Goal: Information Seeking & Learning: Learn about a topic

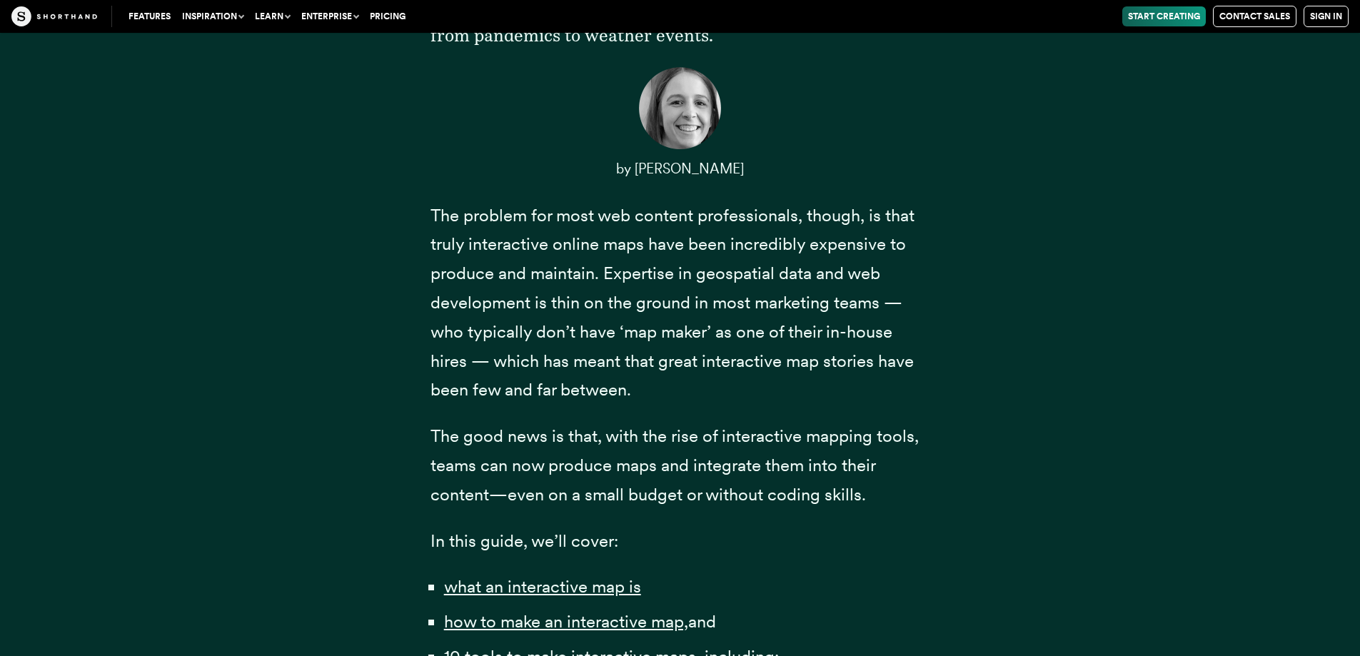
scroll to position [785, 0]
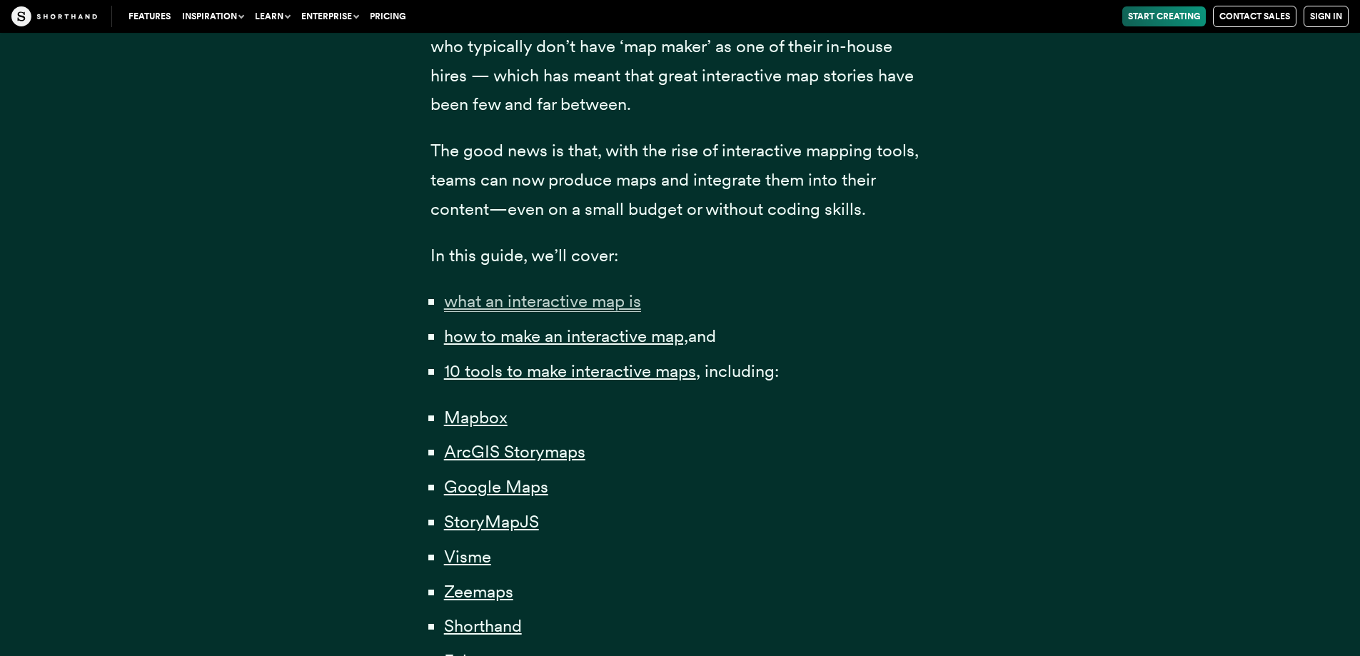
click at [544, 300] on span "what an interactive map is" at bounding box center [542, 300] width 197 height 21
click at [552, 335] on span "how to make an interactive map," at bounding box center [566, 335] width 244 height 21
click at [567, 372] on span "10 tools to make interactive maps" at bounding box center [570, 370] width 252 height 21
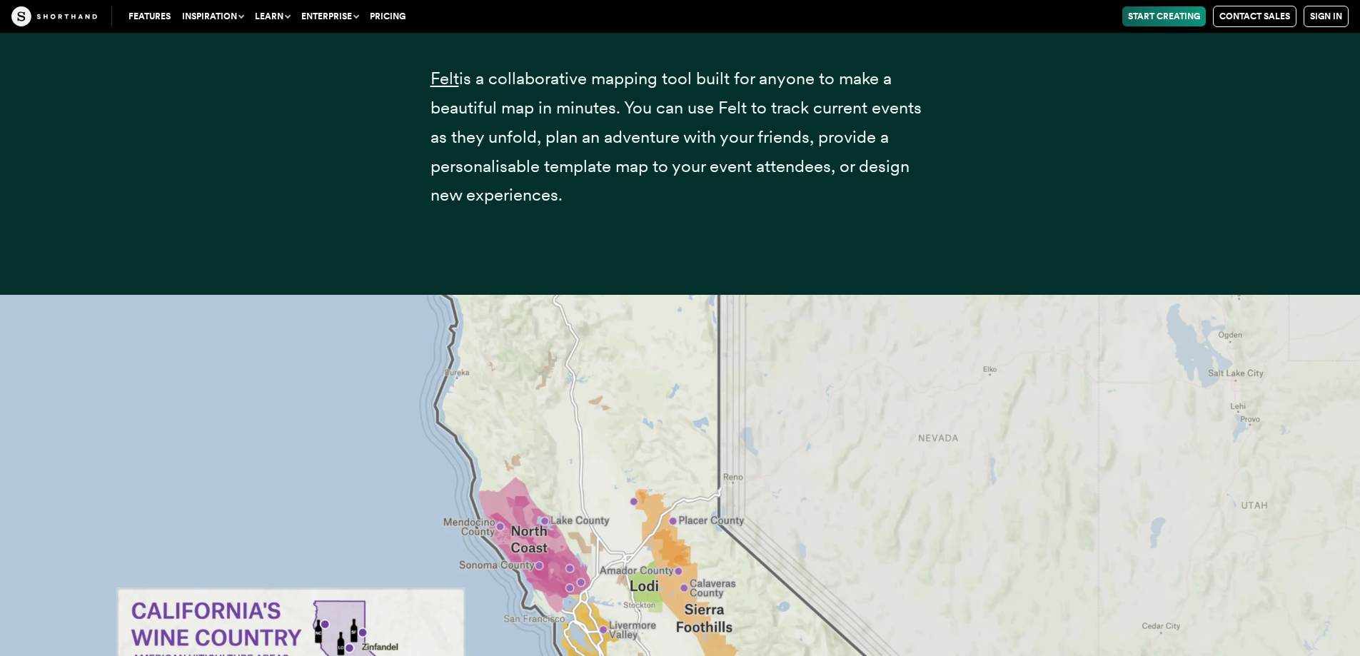
scroll to position [28905, 0]
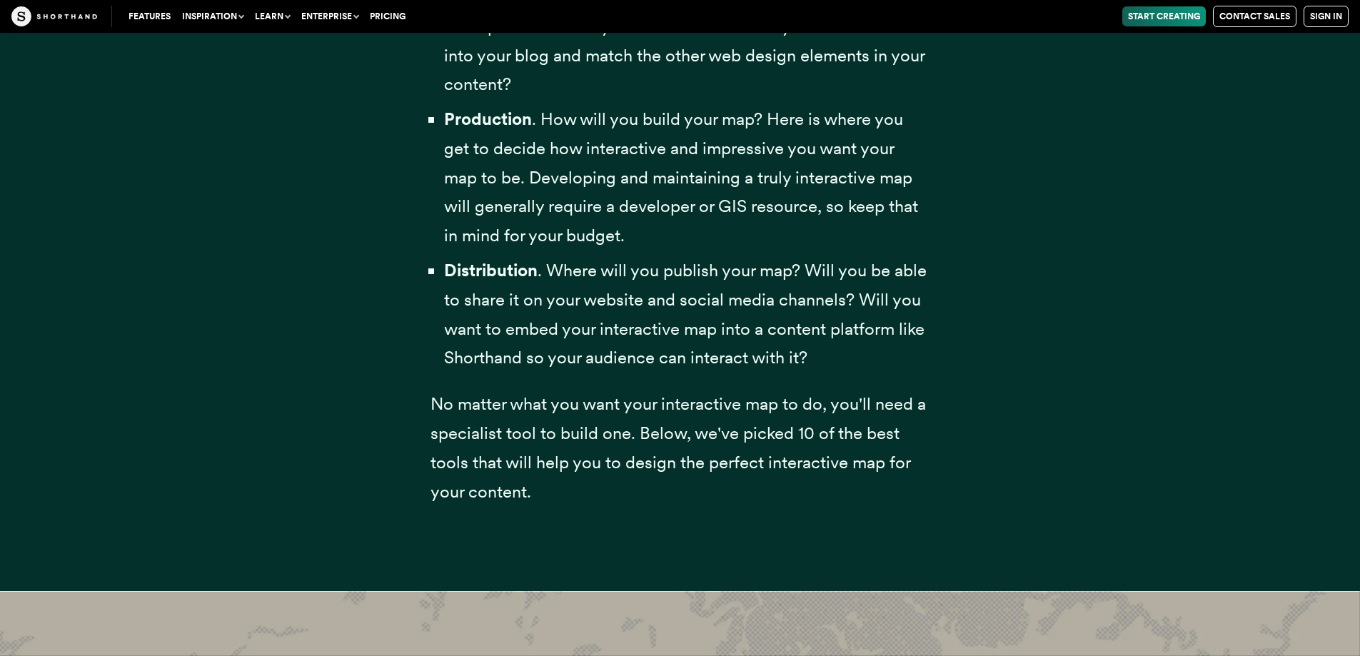
scroll to position [4611, 0]
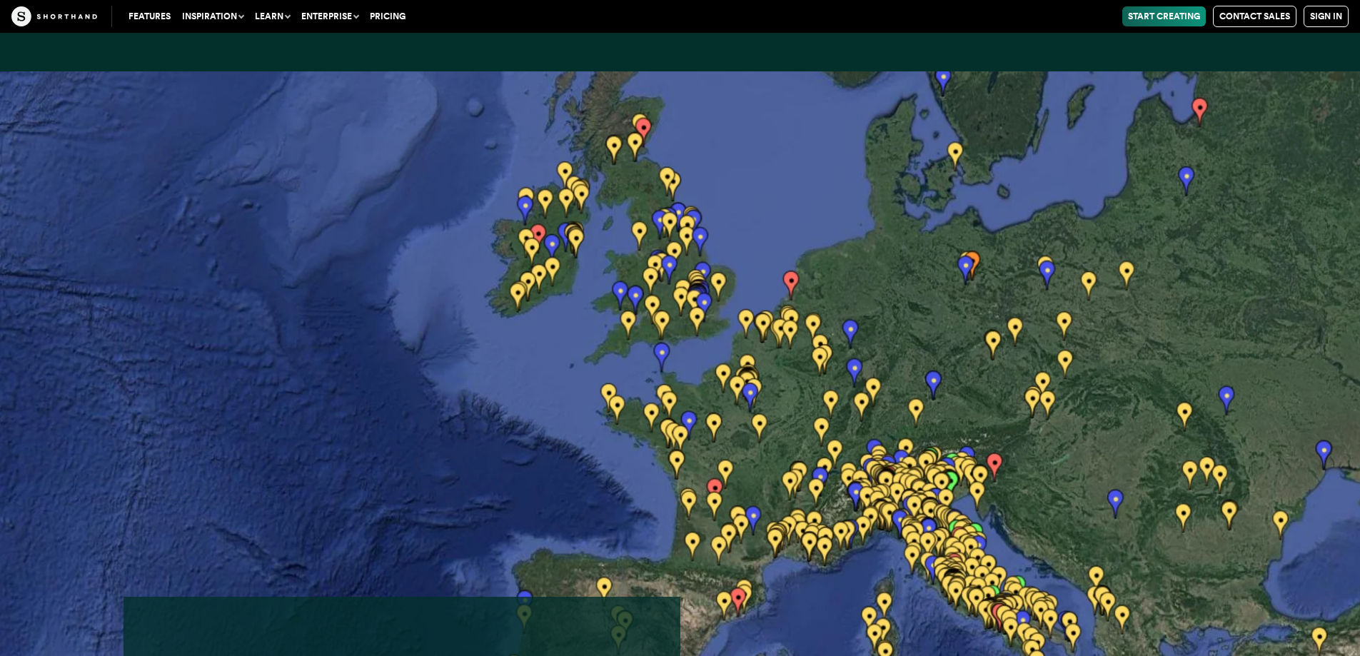
scroll to position [23100, 0]
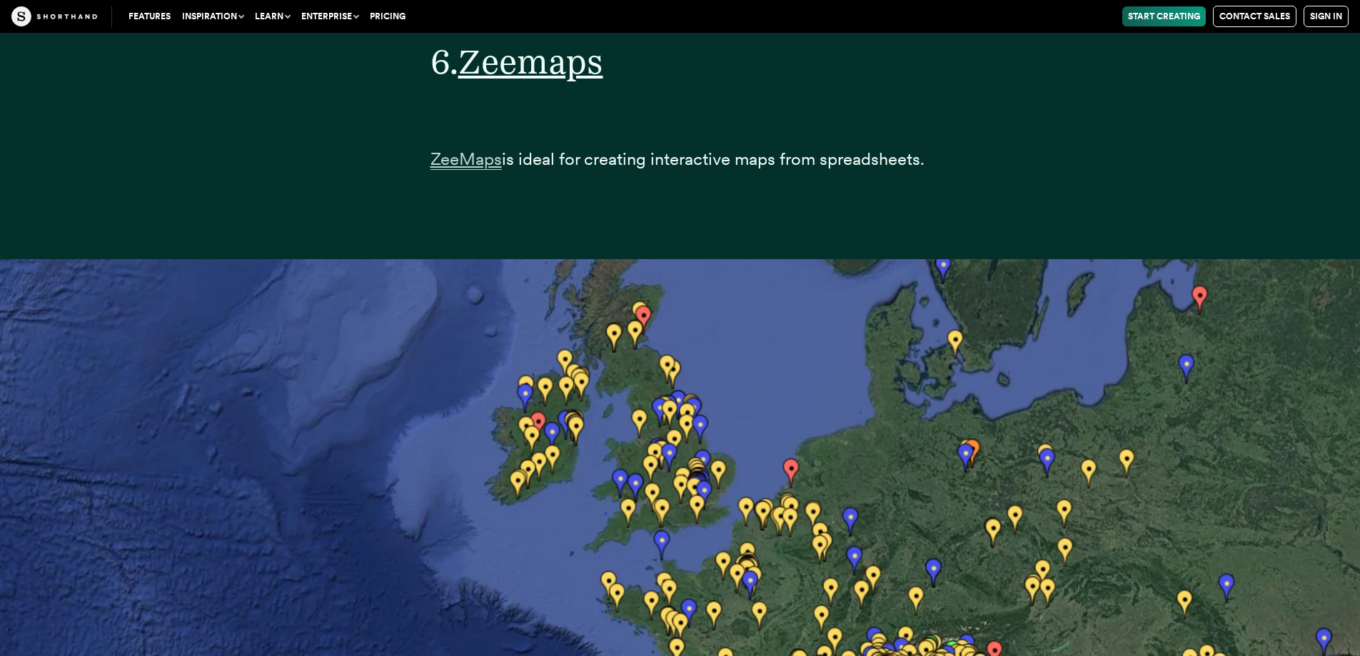
click at [463, 161] on span "ZeeMaps" at bounding box center [465, 158] width 71 height 21
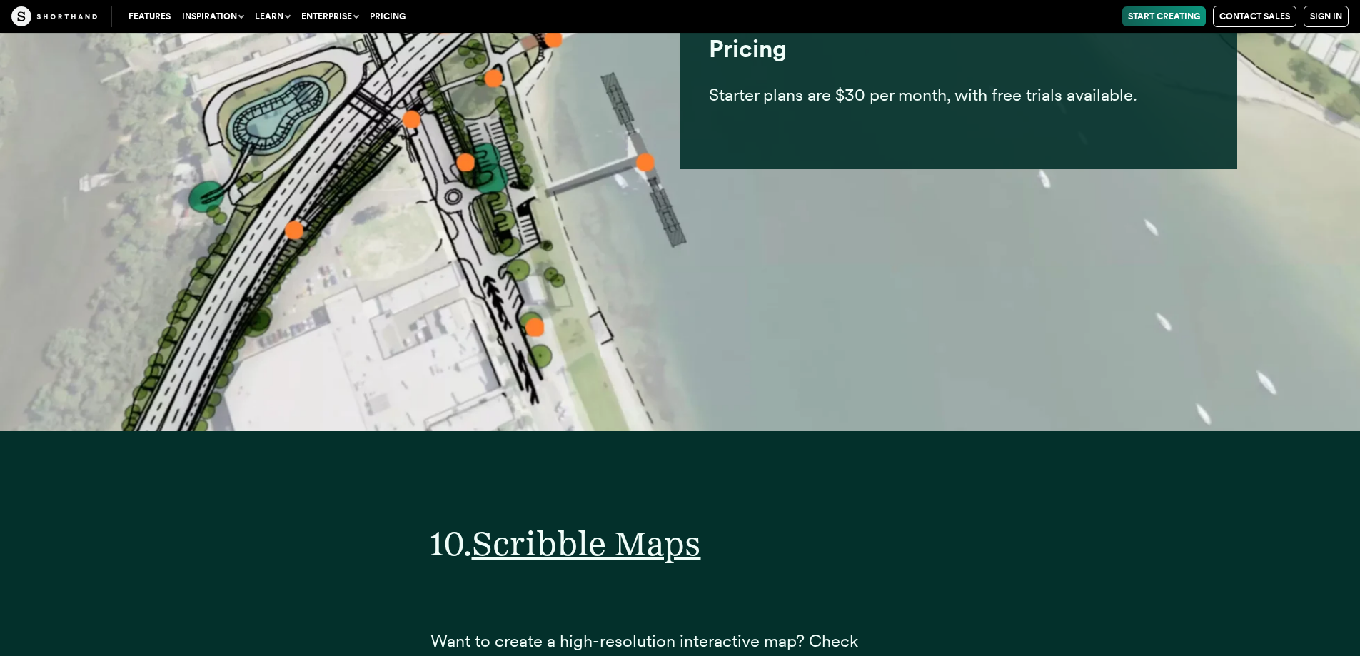
scroll to position [34661, 0]
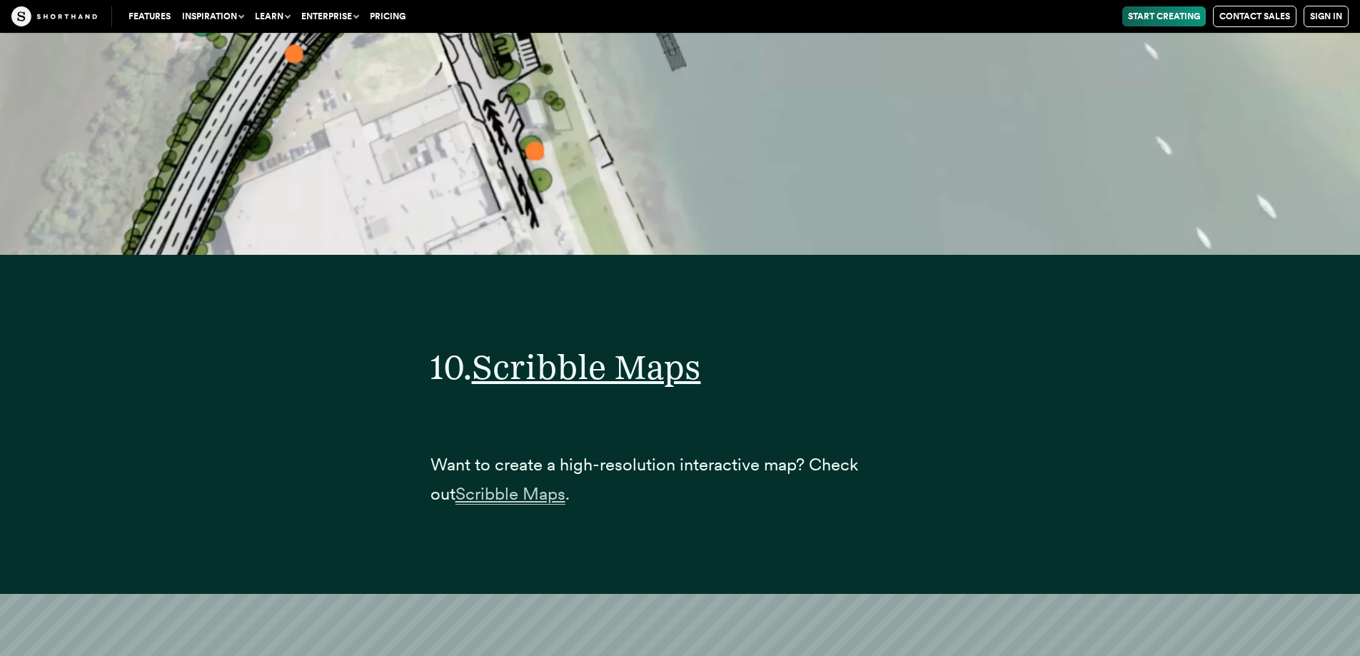
click at [500, 495] on span "Scribble Maps" at bounding box center [510, 493] width 110 height 21
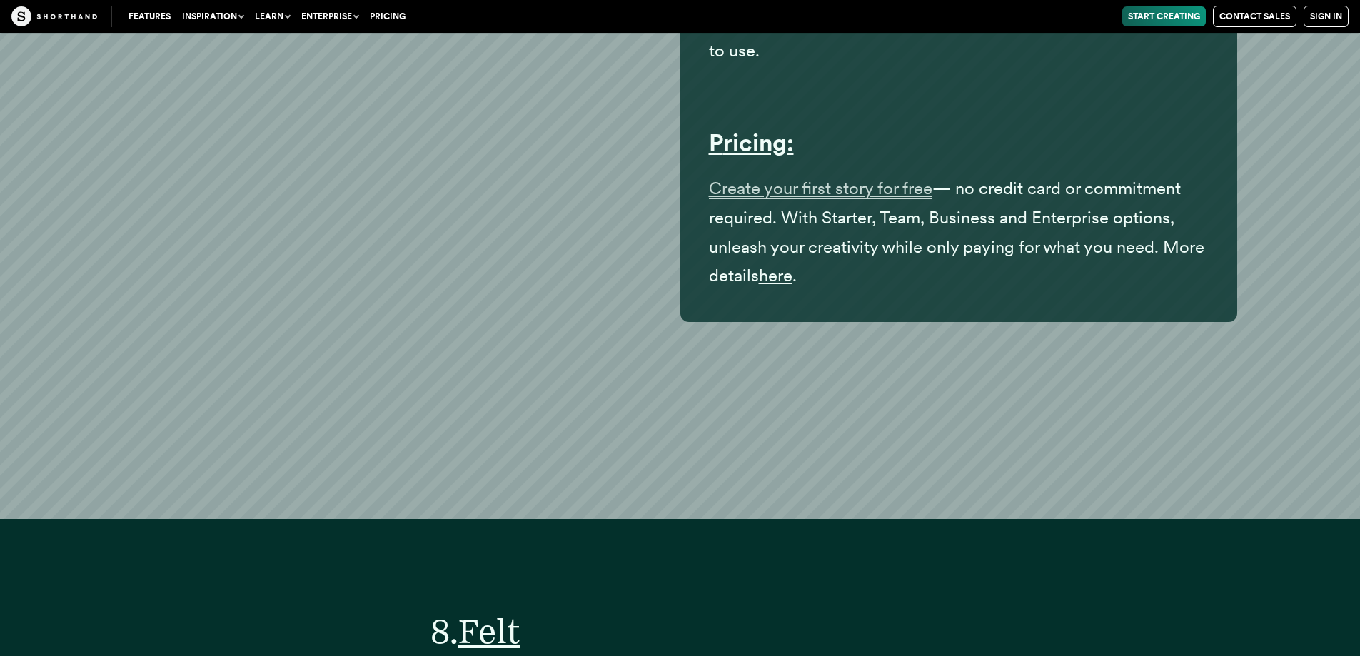
scroll to position [27767, 0]
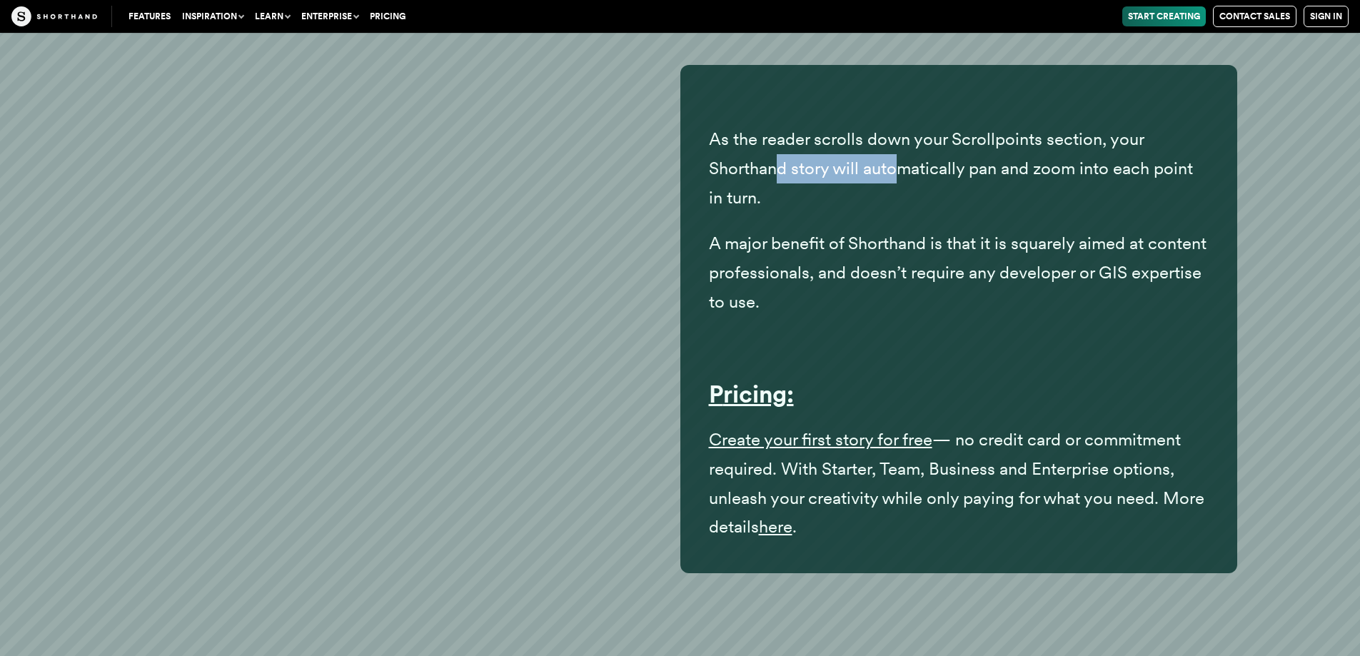
drag, startPoint x: 811, startPoint y: 173, endPoint x: 895, endPoint y: 182, distance: 84.7
click at [895, 182] on p "As the reader scrolls down your Scrollpoints section, your Shorthand story will…" at bounding box center [959, 168] width 500 height 87
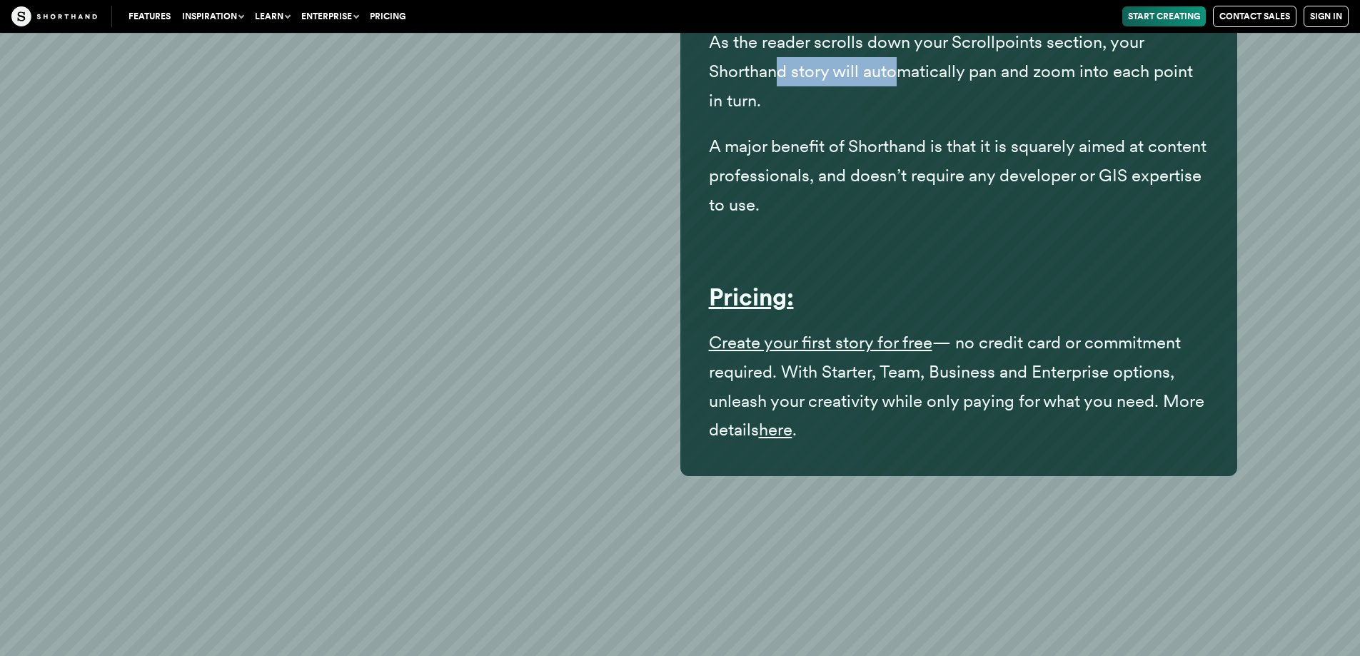
scroll to position [28124, 0]
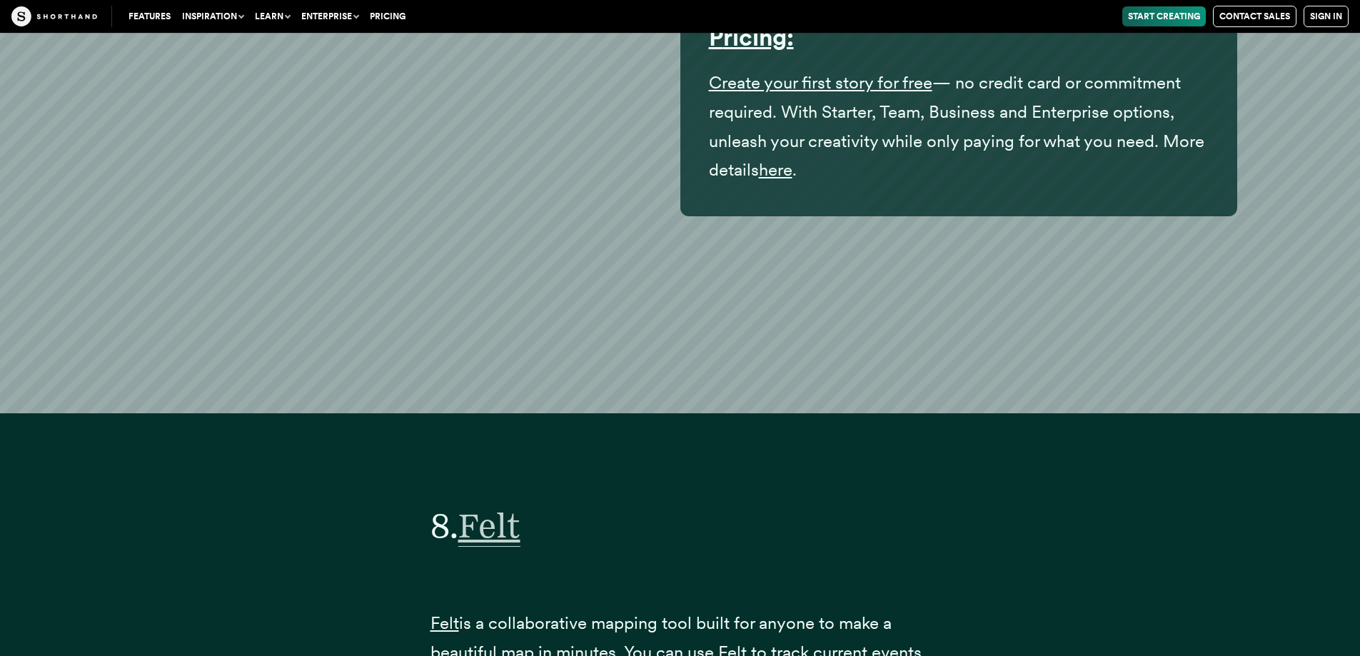
click at [471, 531] on span "Felt" at bounding box center [489, 526] width 62 height 42
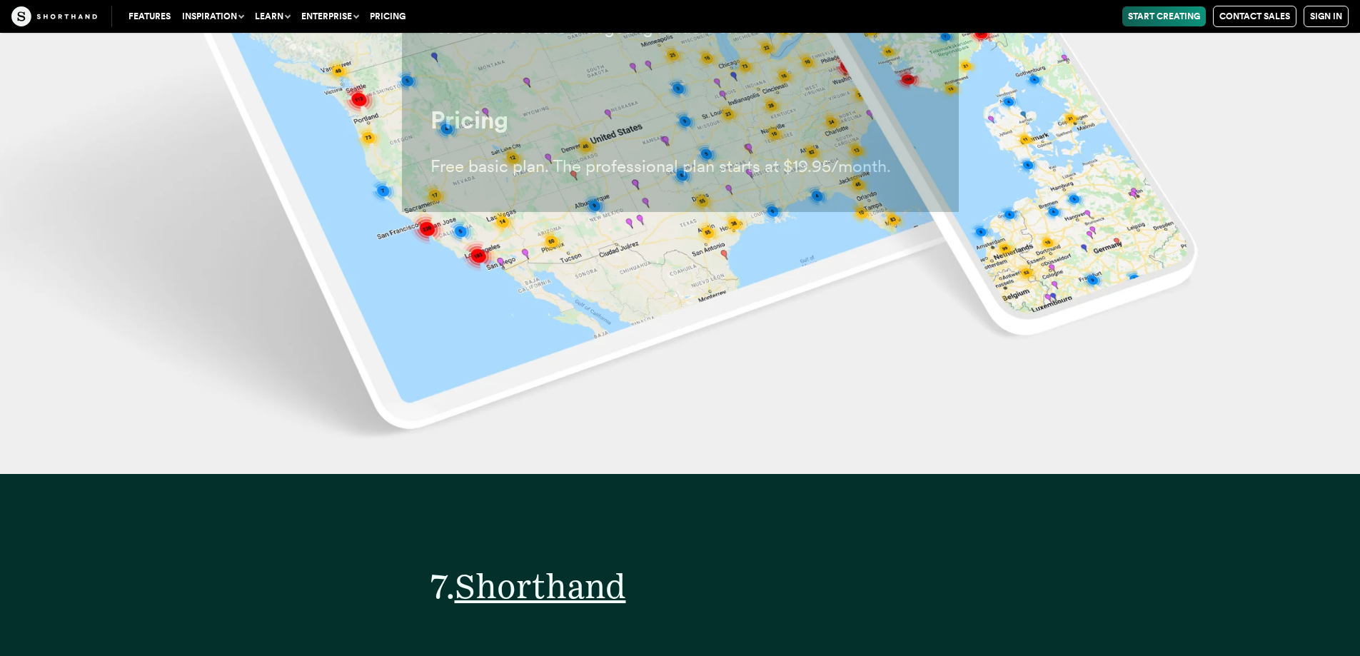
scroll to position [25697, 0]
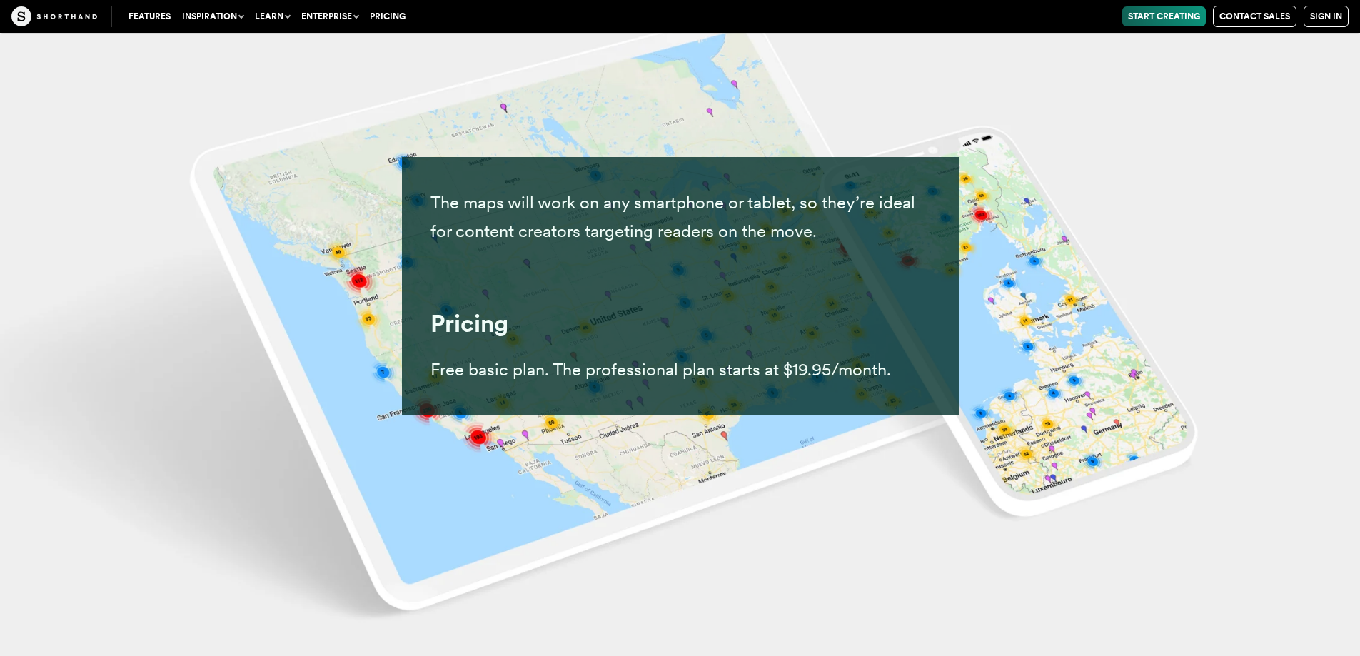
click at [370, 285] on img at bounding box center [680, 328] width 1360 height 656
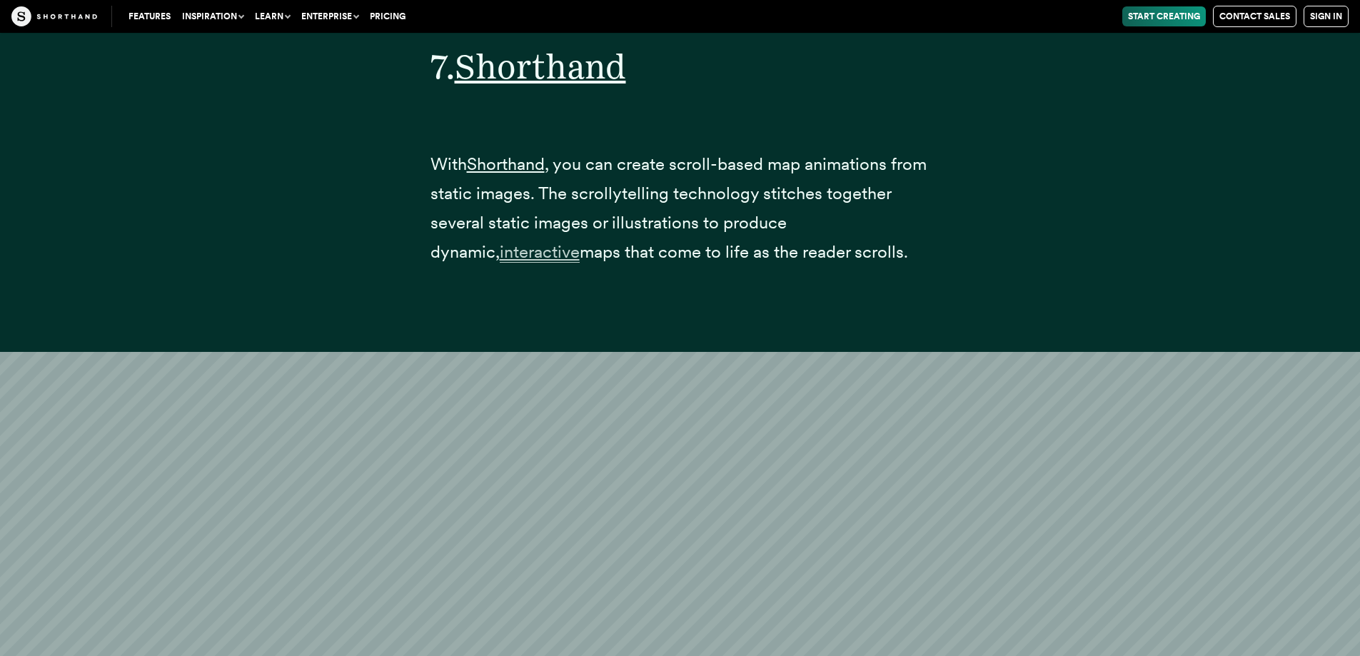
scroll to position [26054, 0]
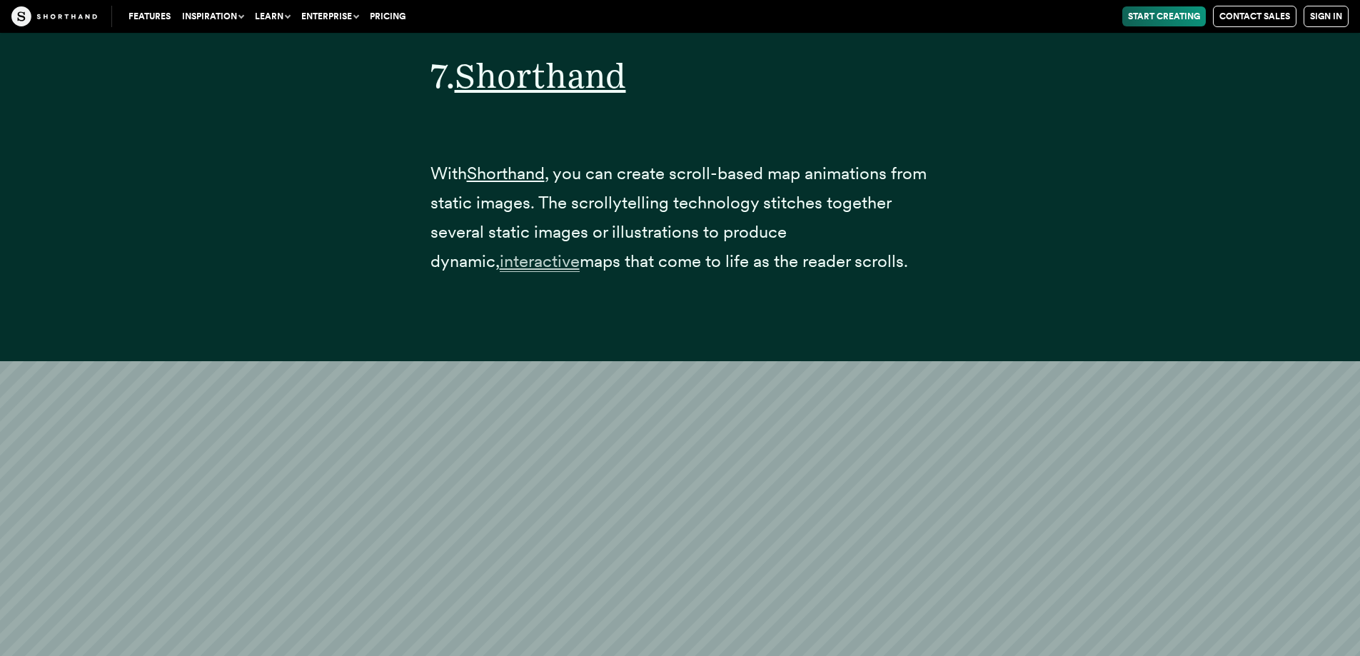
click at [500, 263] on span "interactive" at bounding box center [540, 260] width 80 height 21
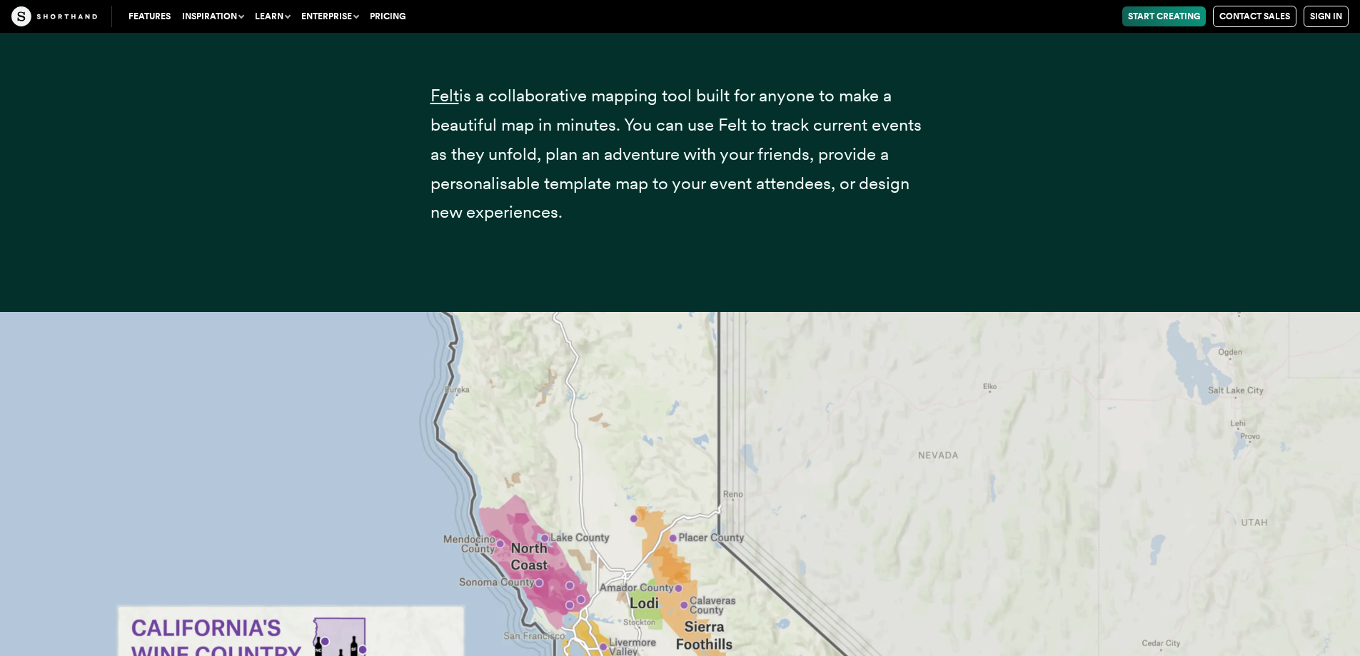
scroll to position [28481, 0]
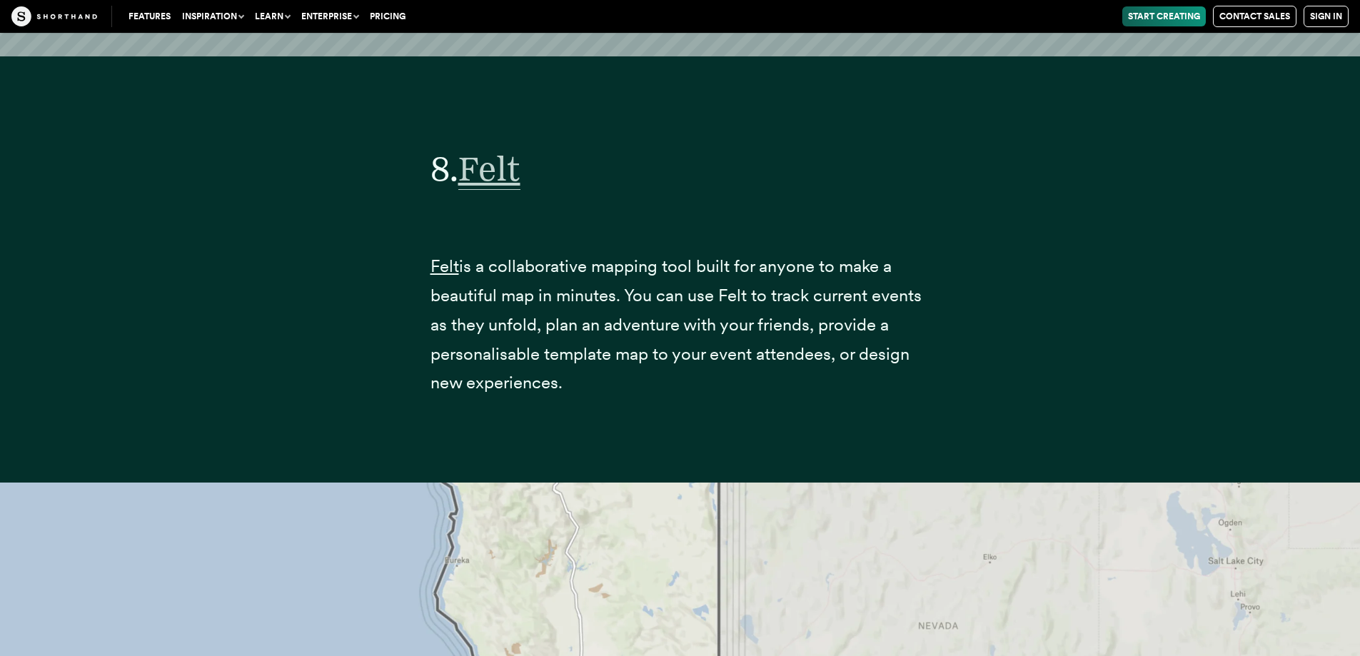
click at [500, 176] on span "Felt" at bounding box center [489, 169] width 62 height 42
